Goal: Use online tool/utility: Use online tool/utility

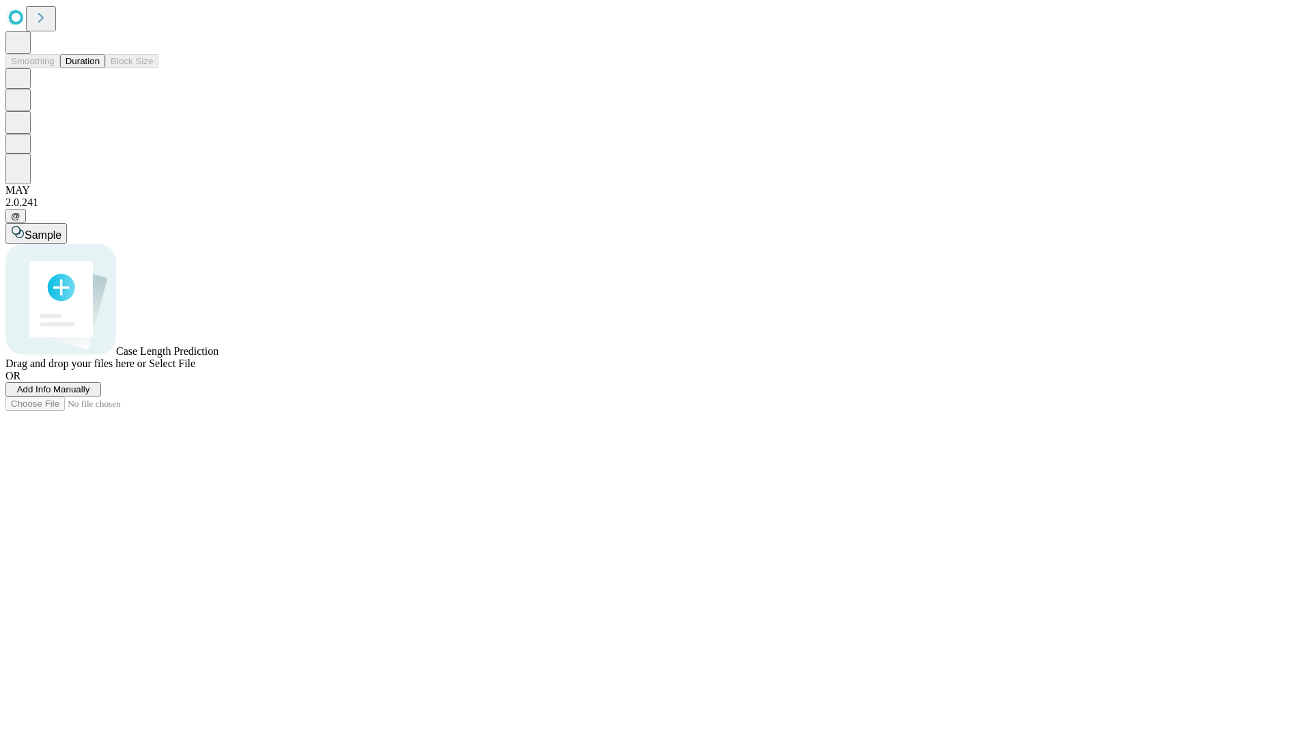
click at [100, 68] on button "Duration" at bounding box center [82, 61] width 45 height 14
click at [195, 369] on span "Select File" at bounding box center [172, 364] width 46 height 12
